Goal: Information Seeking & Learning: Learn about a topic

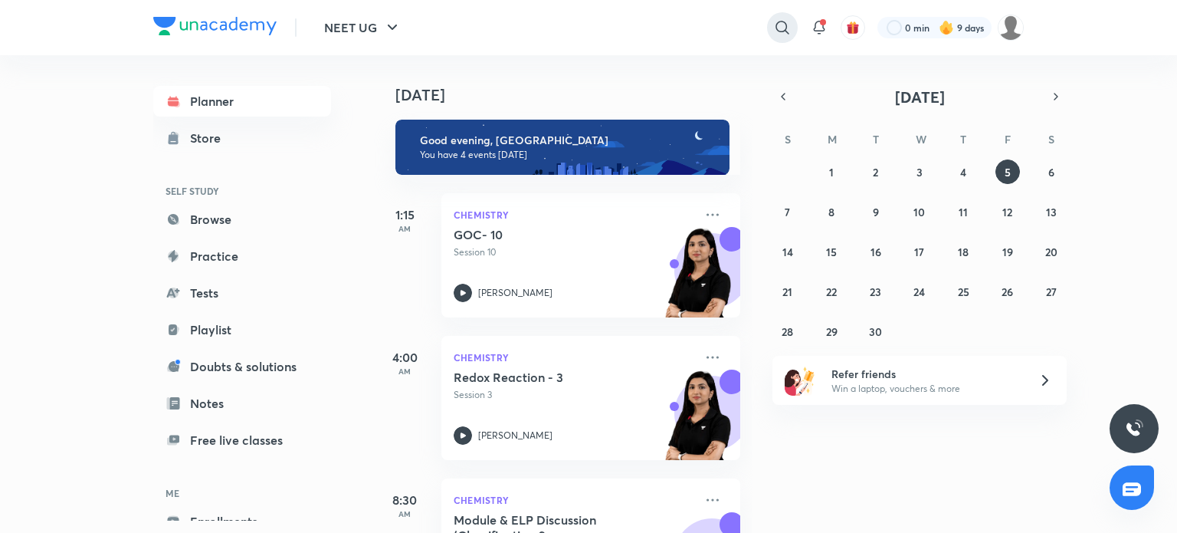
click at [778, 18] on icon at bounding box center [782, 27] width 18 height 18
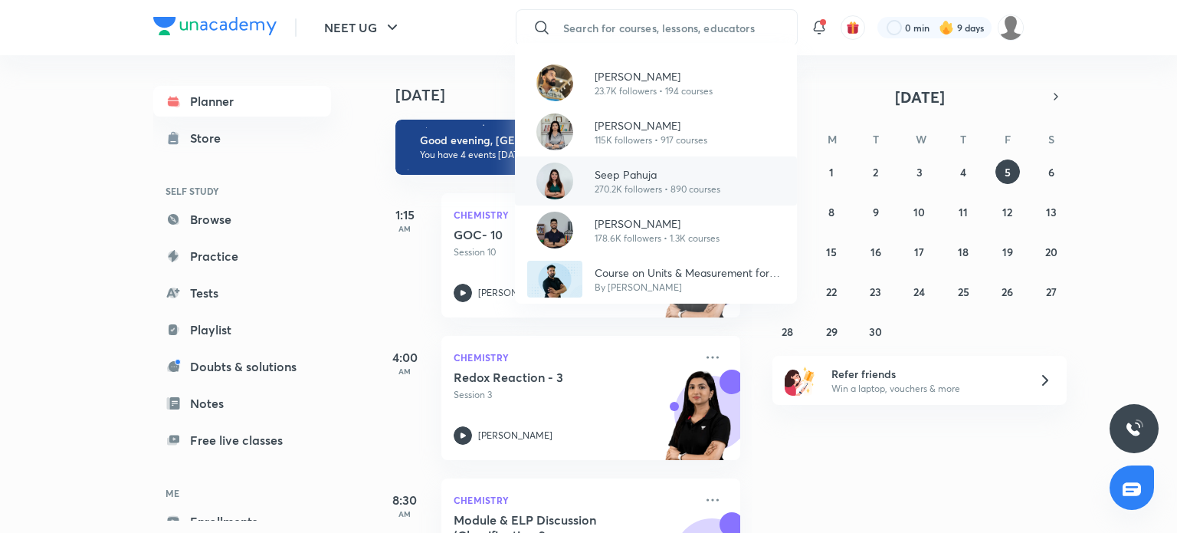
click at [645, 199] on div "Seep Pahuja 270.2K followers • 890 courses" at bounding box center [656, 180] width 282 height 49
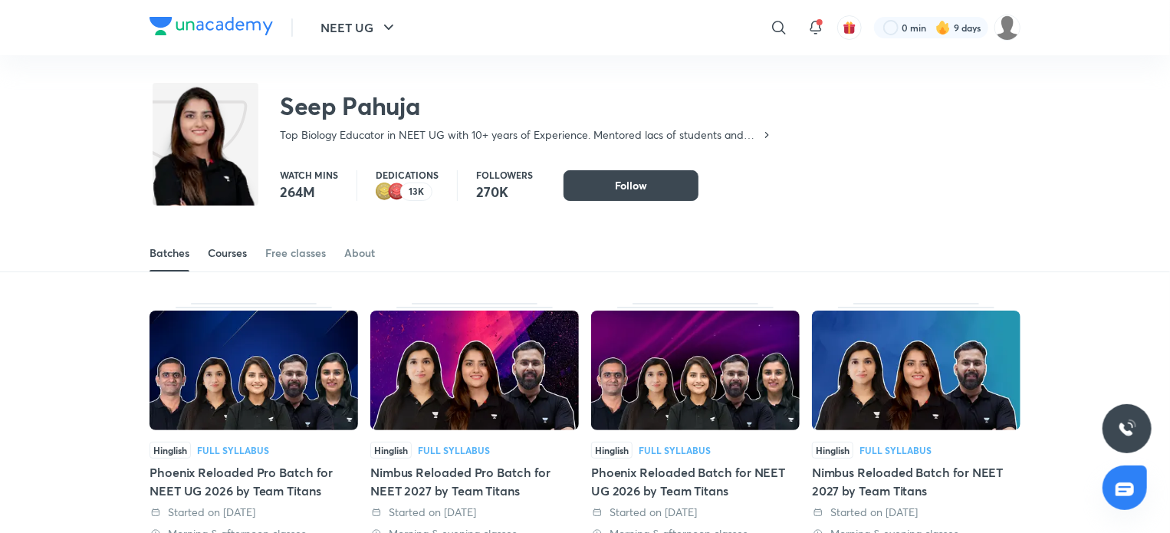
click at [227, 248] on div "Courses" at bounding box center [227, 252] width 39 height 15
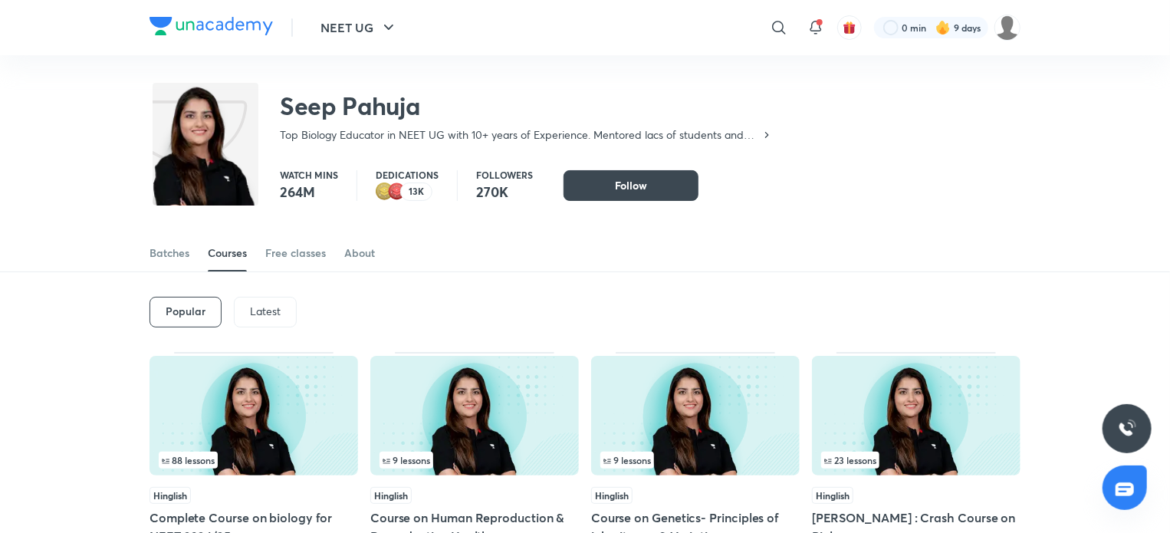
click at [281, 310] on div "Latest" at bounding box center [265, 312] width 63 height 31
click at [310, 415] on img at bounding box center [253, 416] width 208 height 120
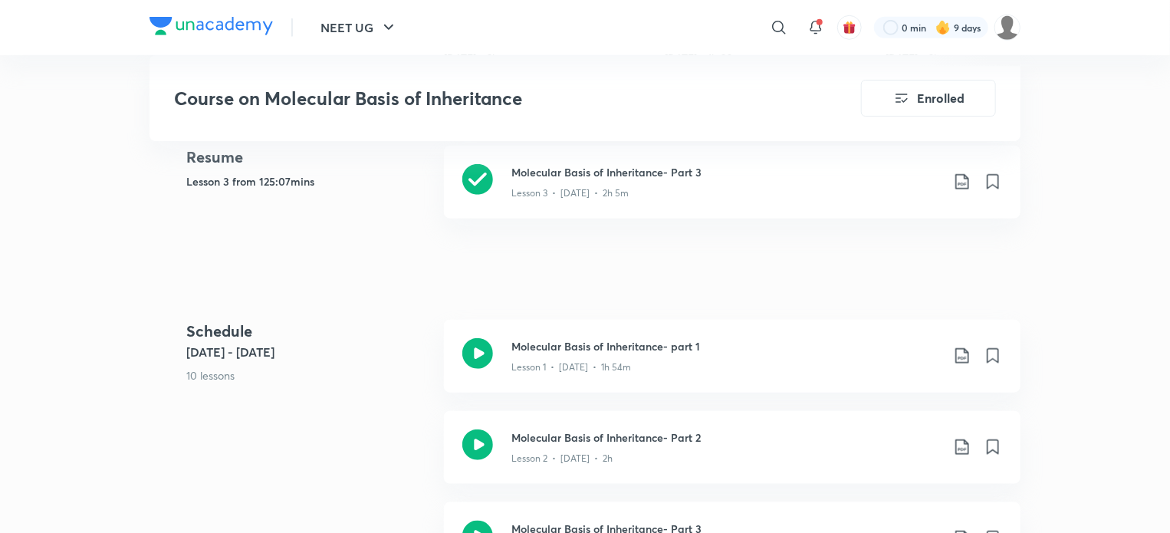
scroll to position [766, 0]
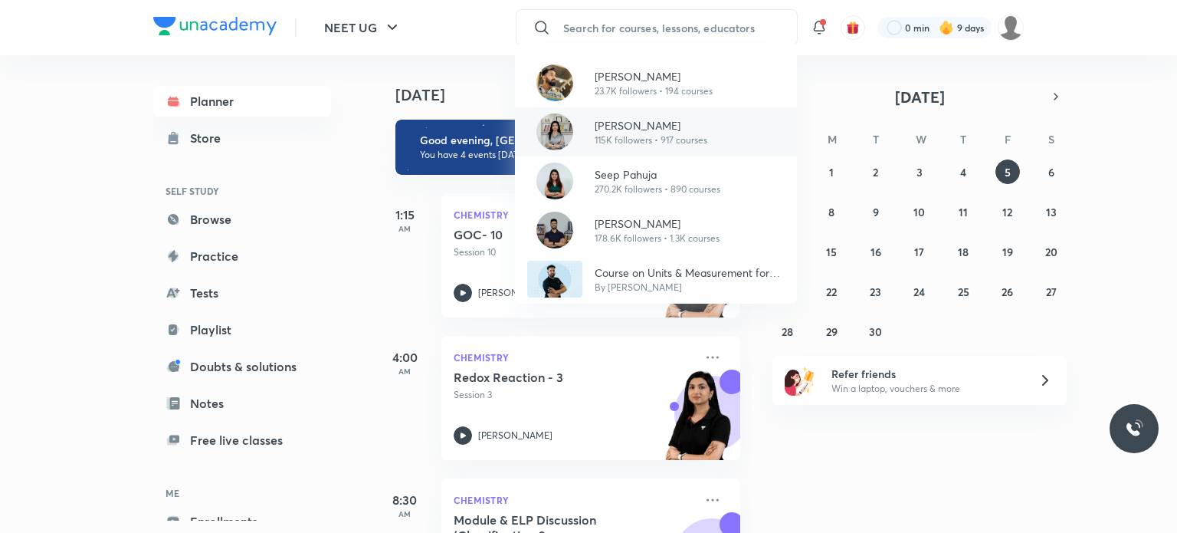
click at [649, 140] on p "115K followers • 917 courses" at bounding box center [651, 140] width 113 height 14
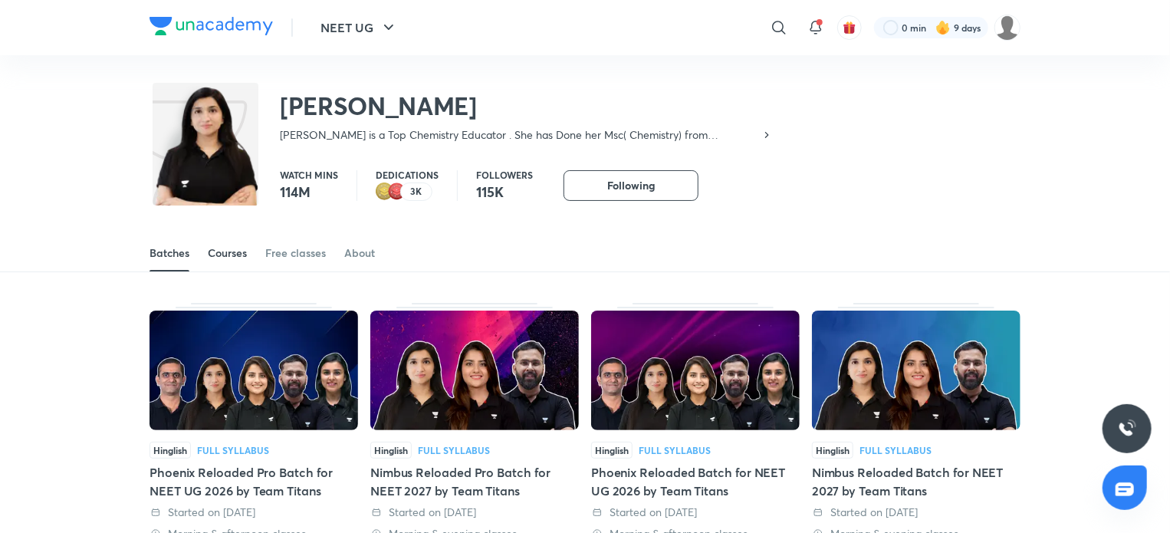
click at [228, 260] on div "Courses" at bounding box center [227, 252] width 39 height 15
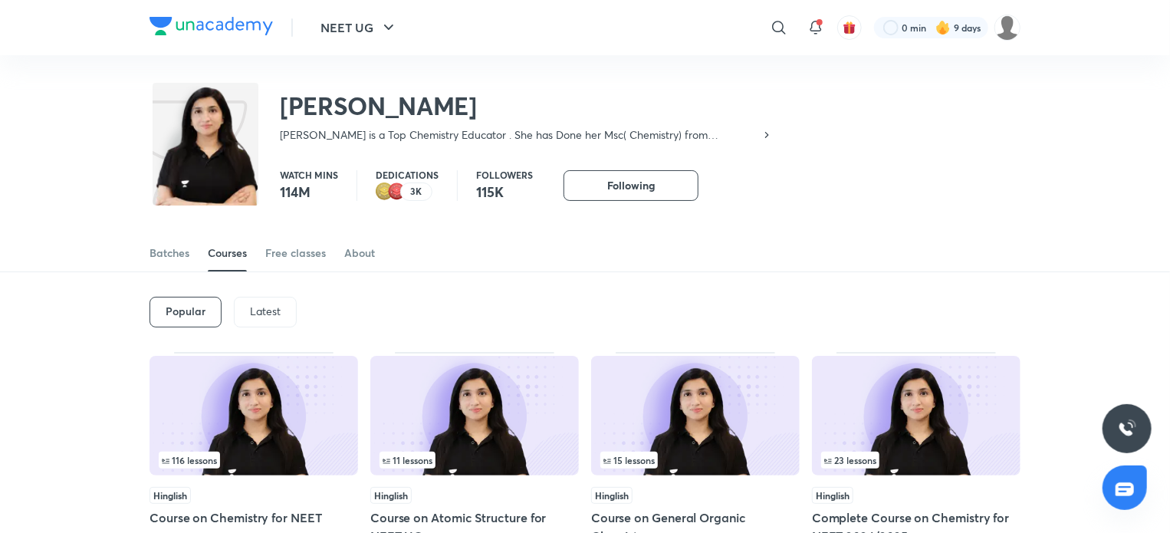
click at [272, 321] on div "Latest" at bounding box center [265, 312] width 63 height 31
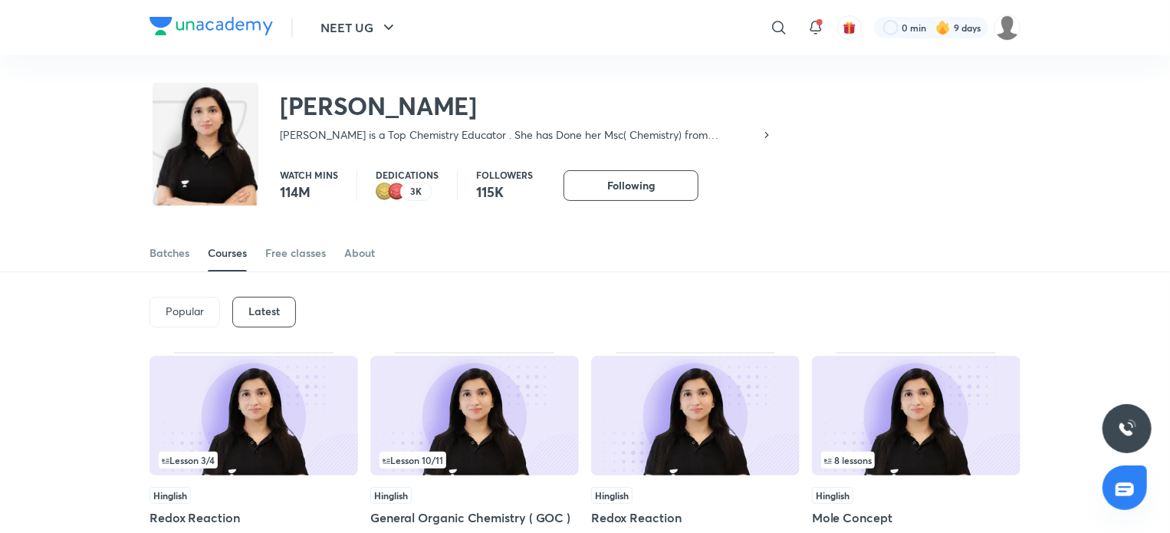
click at [481, 399] on img at bounding box center [474, 416] width 208 height 120
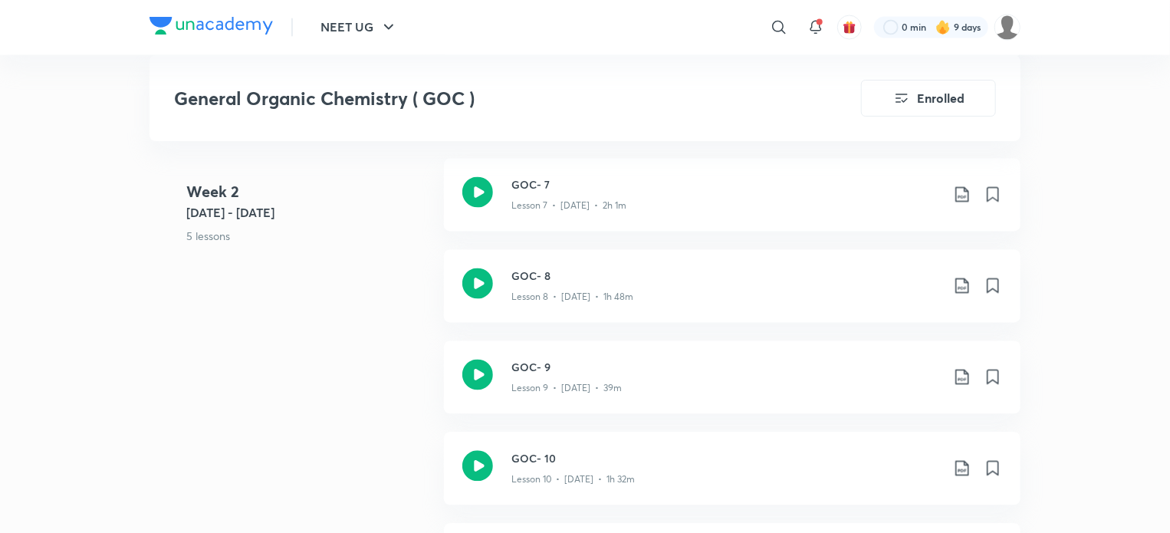
scroll to position [1441, 0]
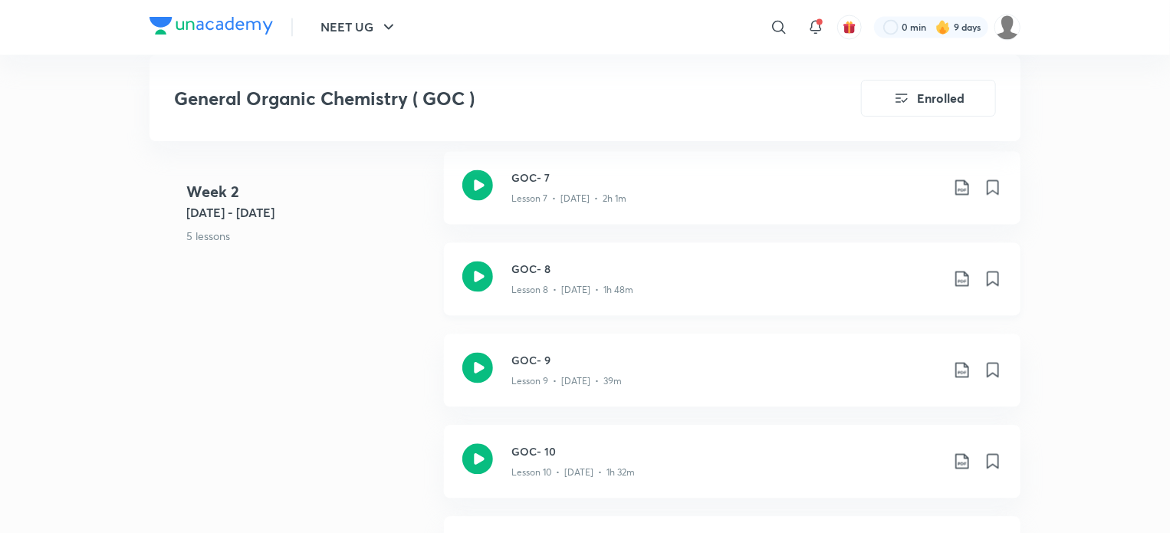
click at [478, 269] on icon at bounding box center [477, 276] width 31 height 31
